Goal: Information Seeking & Learning: Learn about a topic

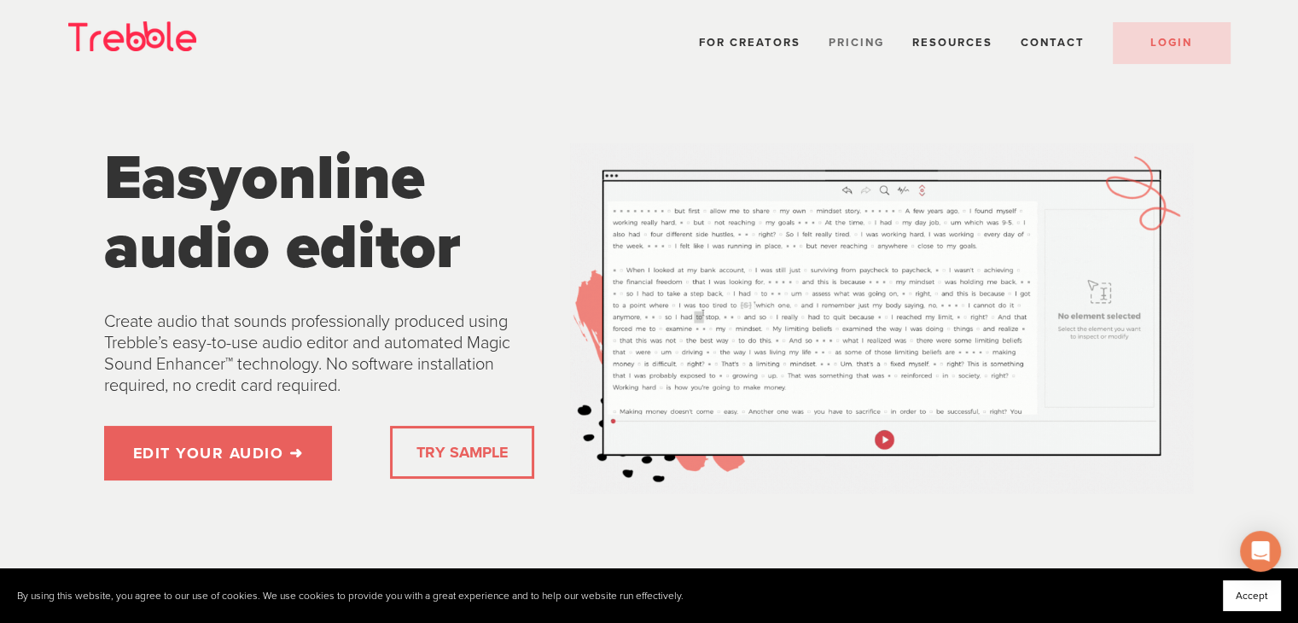
click at [850, 36] on span "Pricing" at bounding box center [856, 43] width 55 height 14
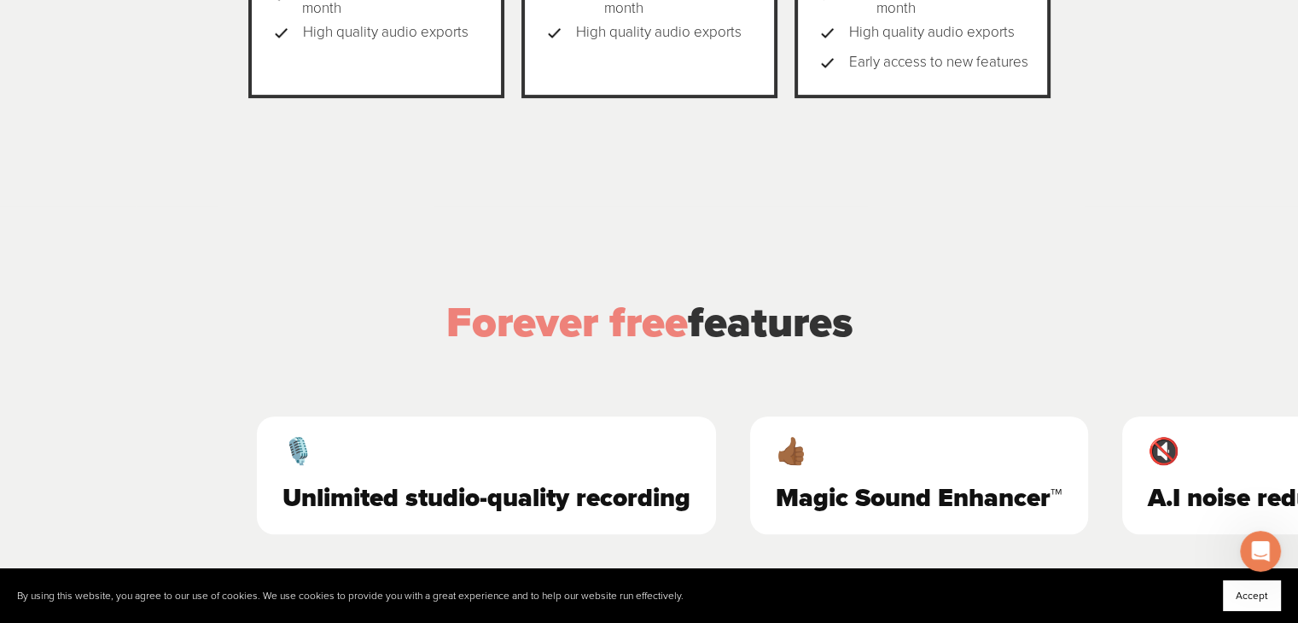
scroll to position [768, 0]
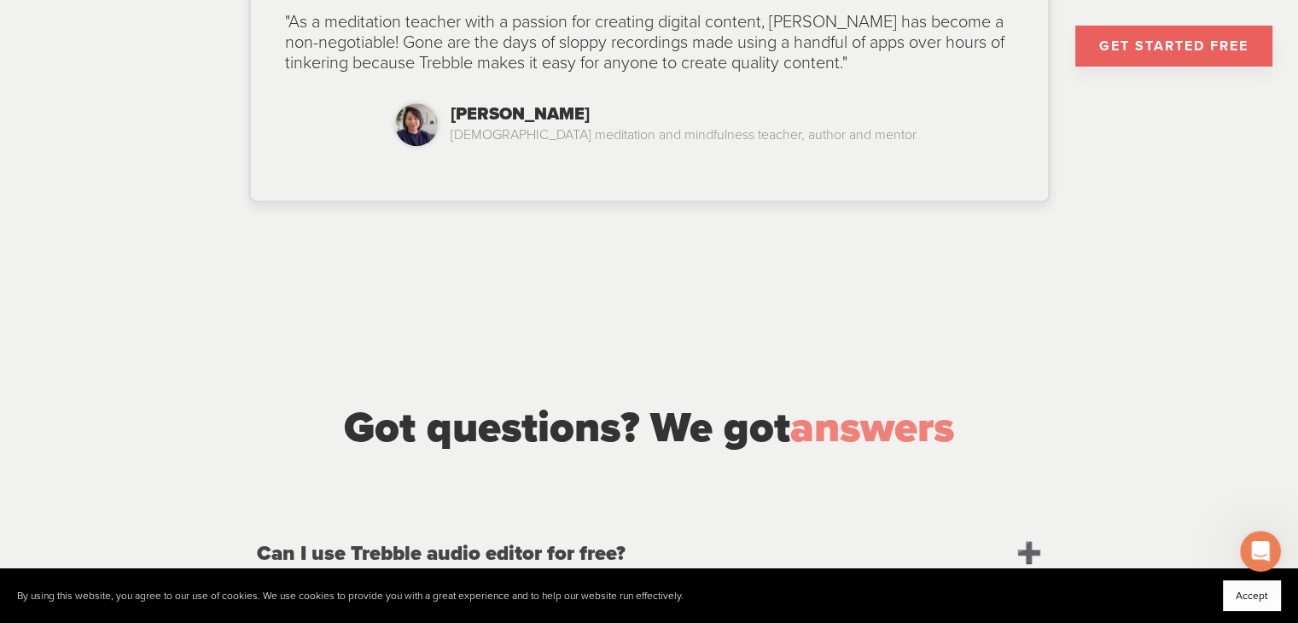
scroll to position [1707, 0]
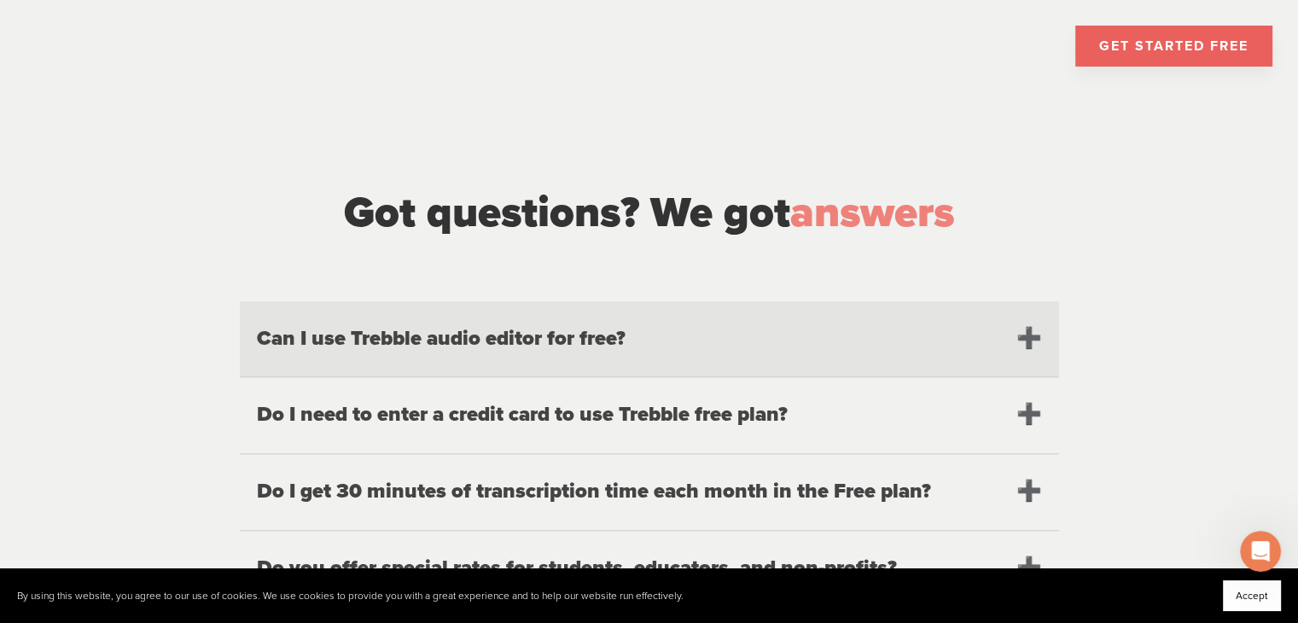
click at [1028, 312] on h2 "Can I use Trebble audio editor for free?" at bounding box center [649, 339] width 819 height 76
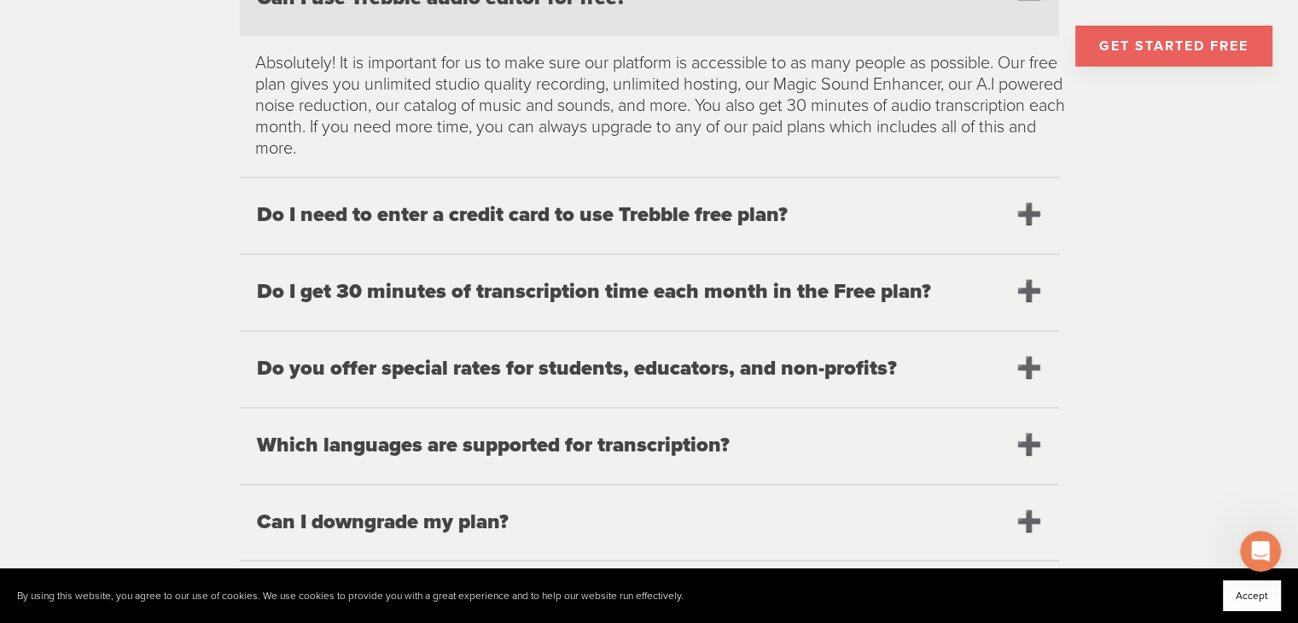
scroll to position [2048, 0]
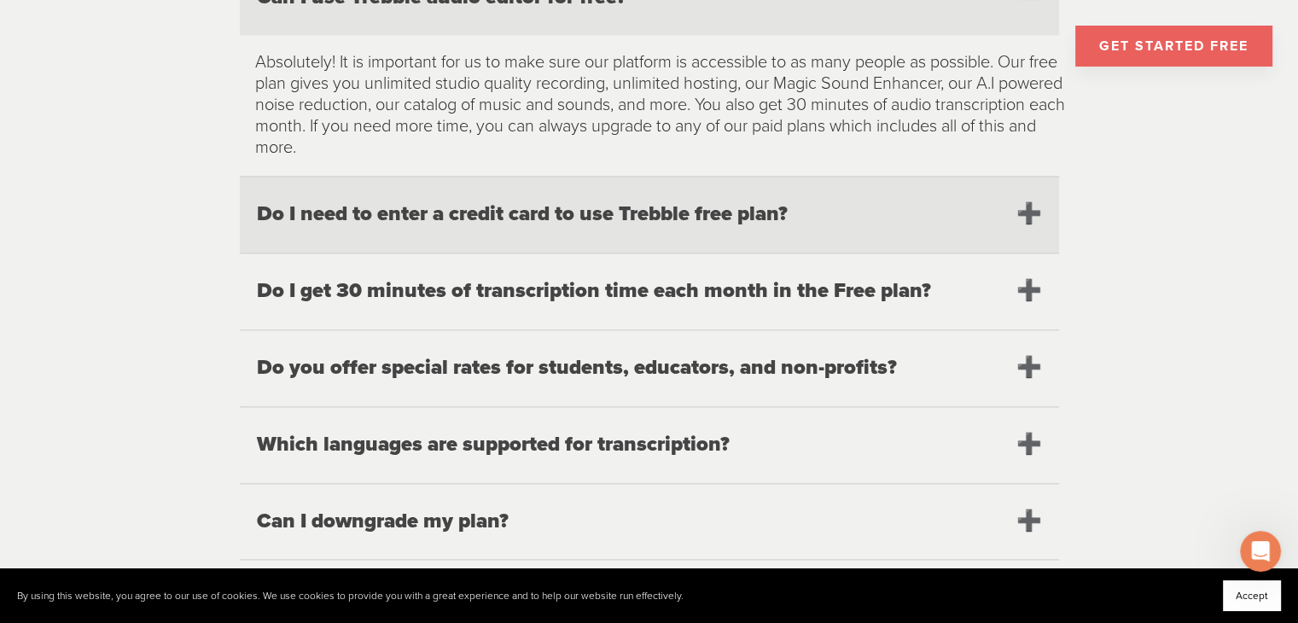
click at [1026, 193] on h2 "Do I need to enter a credit card to use Trebble free plan?" at bounding box center [649, 215] width 819 height 76
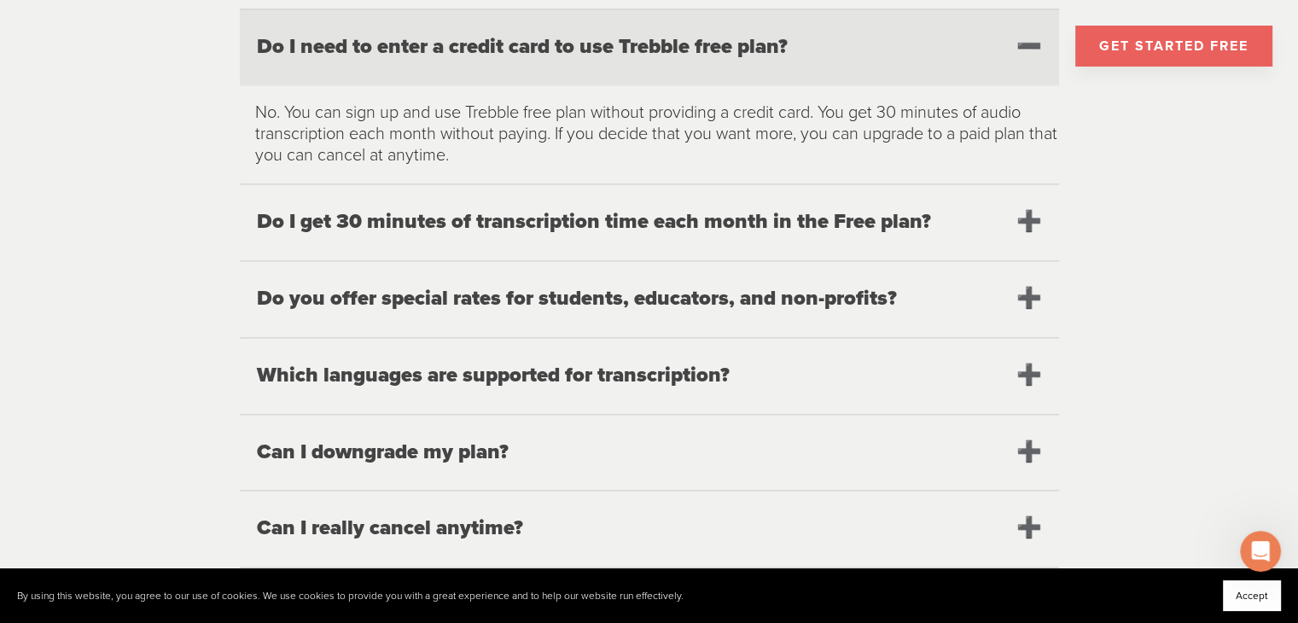
scroll to position [2218, 0]
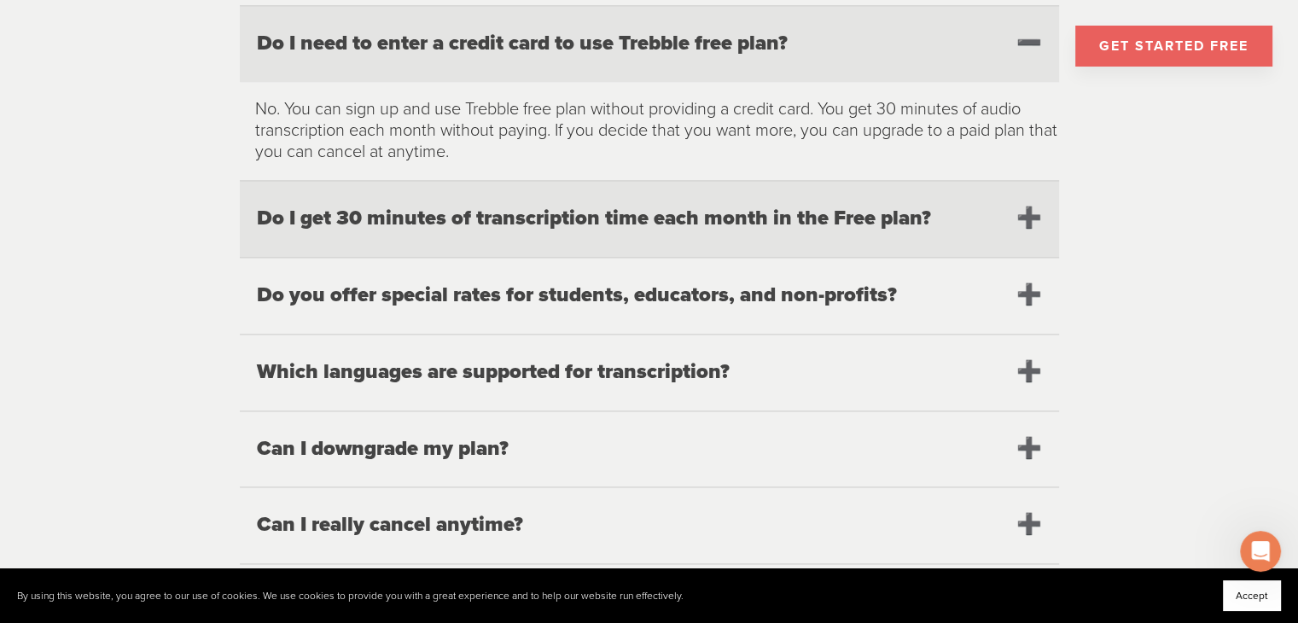
click at [1026, 192] on h2 "Do I get 30 minutes of transcription time each month in the Free plan?" at bounding box center [649, 219] width 819 height 76
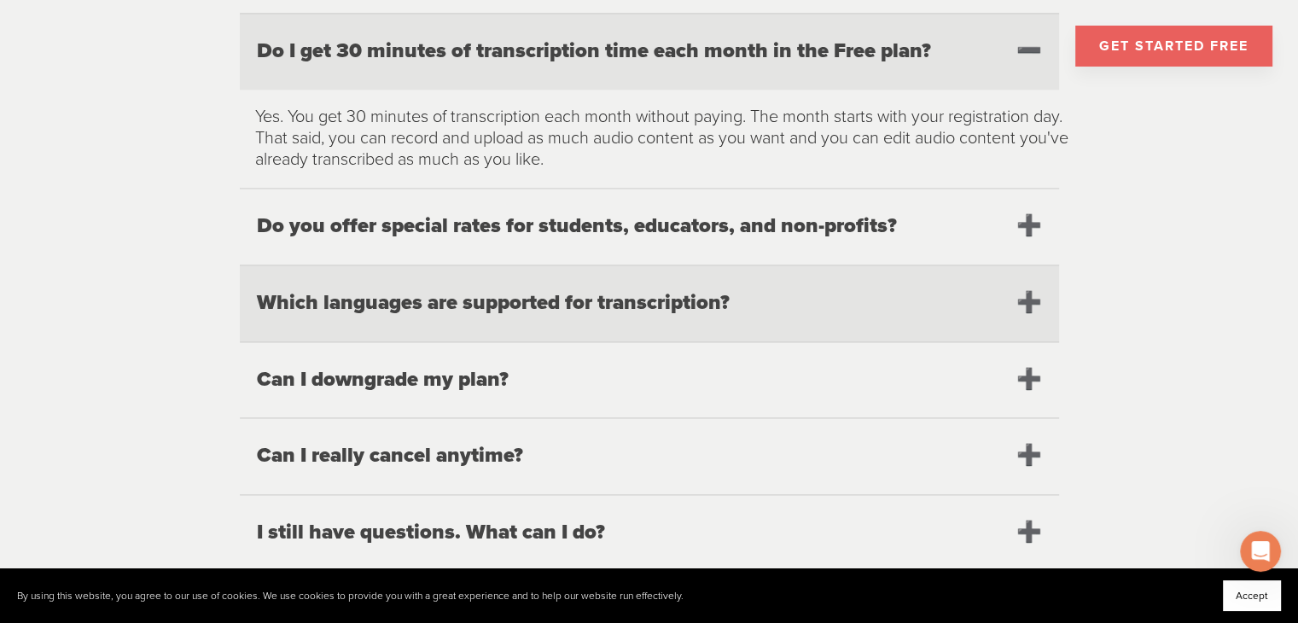
scroll to position [2389, 0]
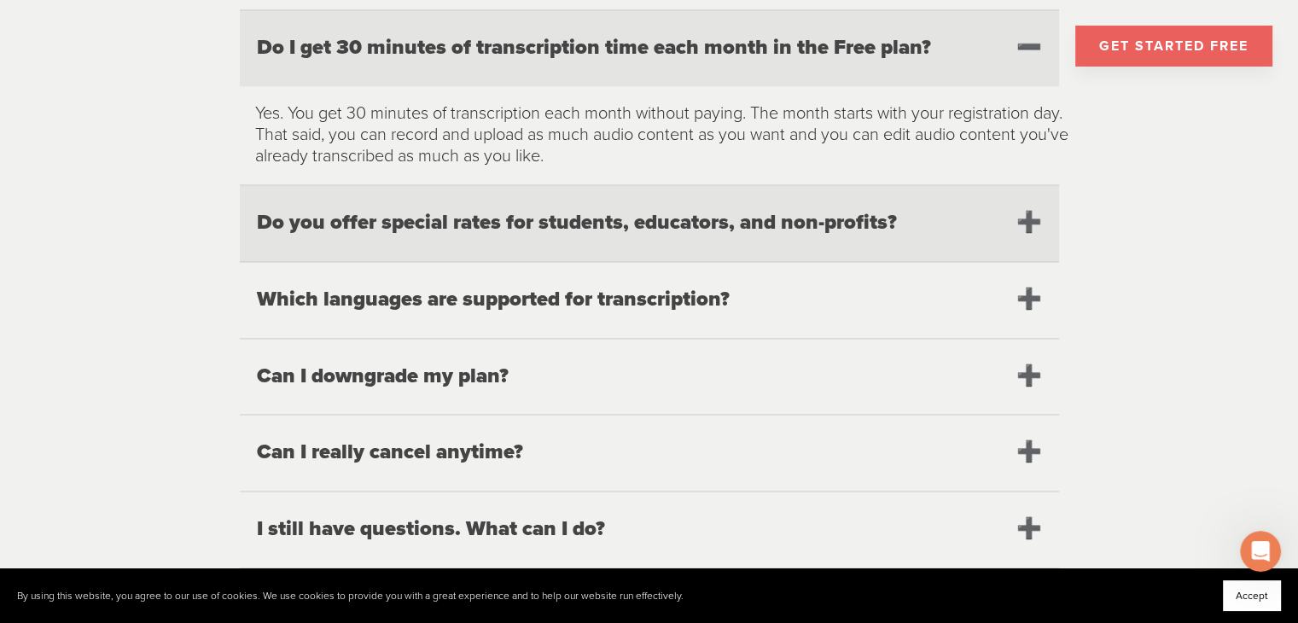
click at [1034, 189] on h2 "Do you offer special rates for students, educators, and non-profits?" at bounding box center [649, 223] width 819 height 76
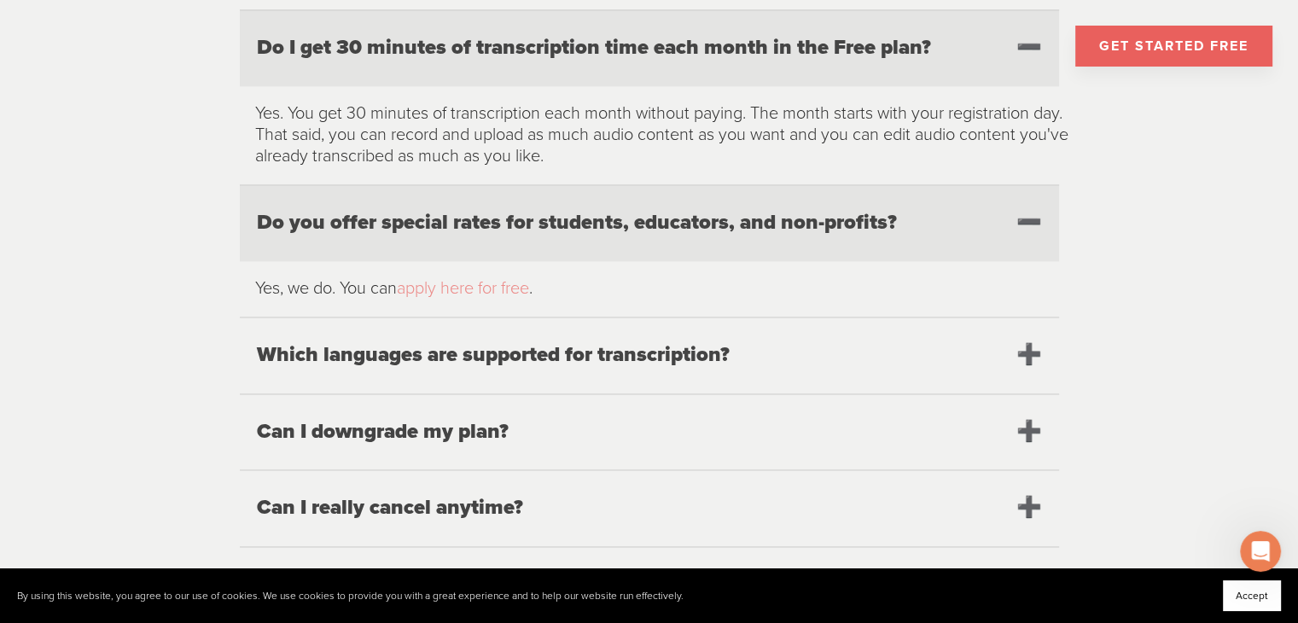
click at [458, 278] on link "apply here for free" at bounding box center [463, 288] width 132 height 20
